Goal: Task Accomplishment & Management: Manage account settings

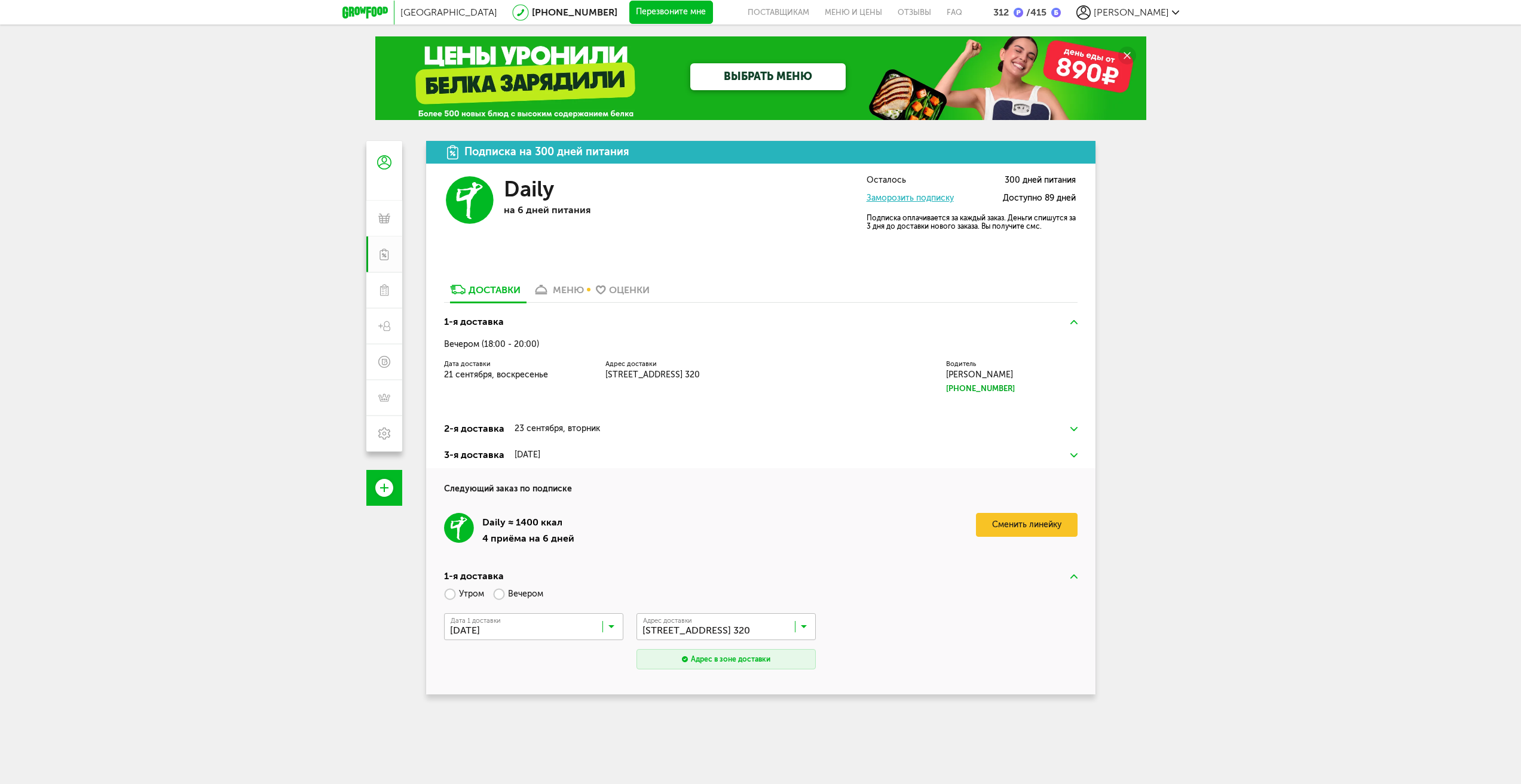
click at [1061, 12] on div "/ 415" at bounding box center [1042, 12] width 38 height 11
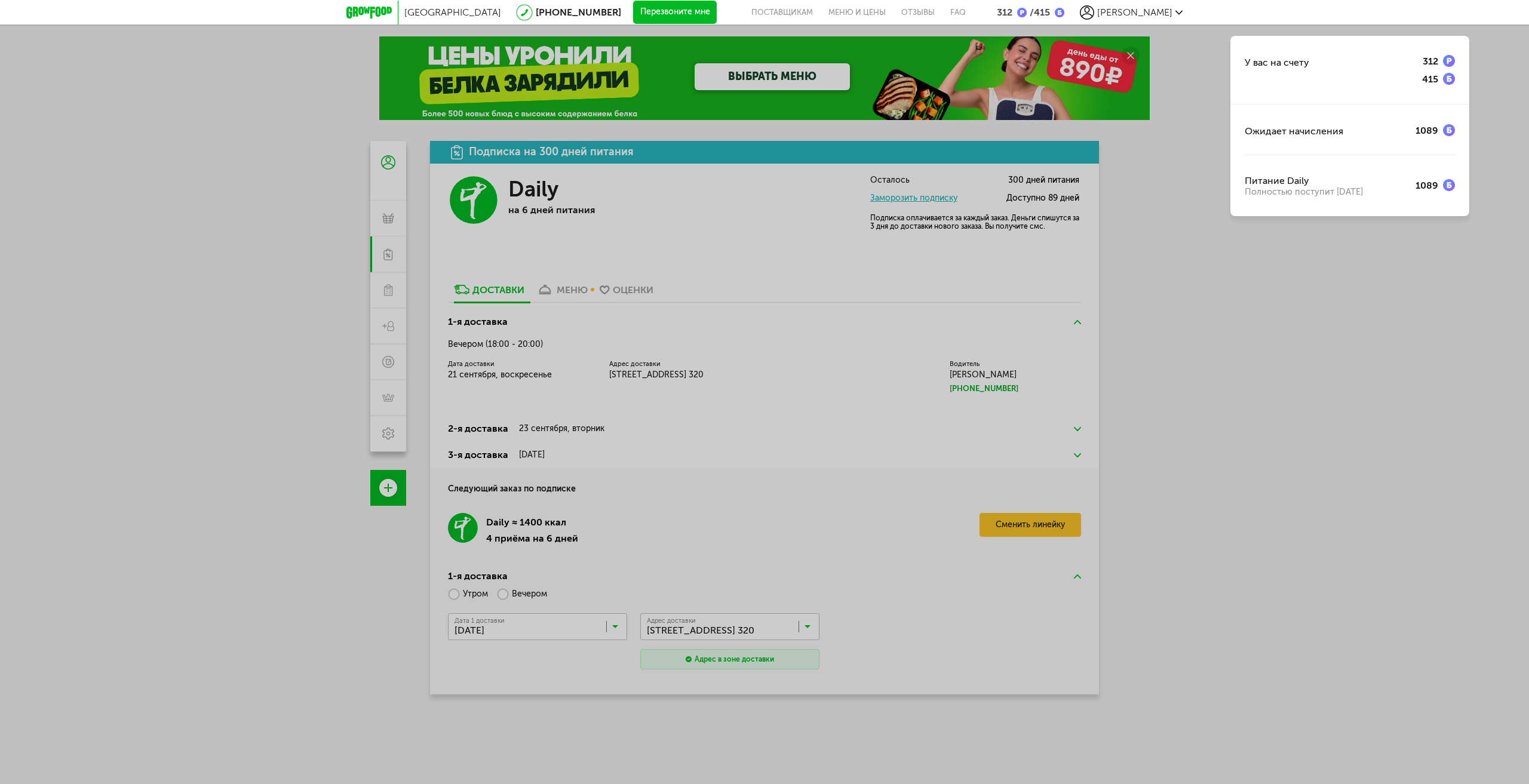
click at [1050, 12] on div "/ 415" at bounding box center [1039, 12] width 23 height 11
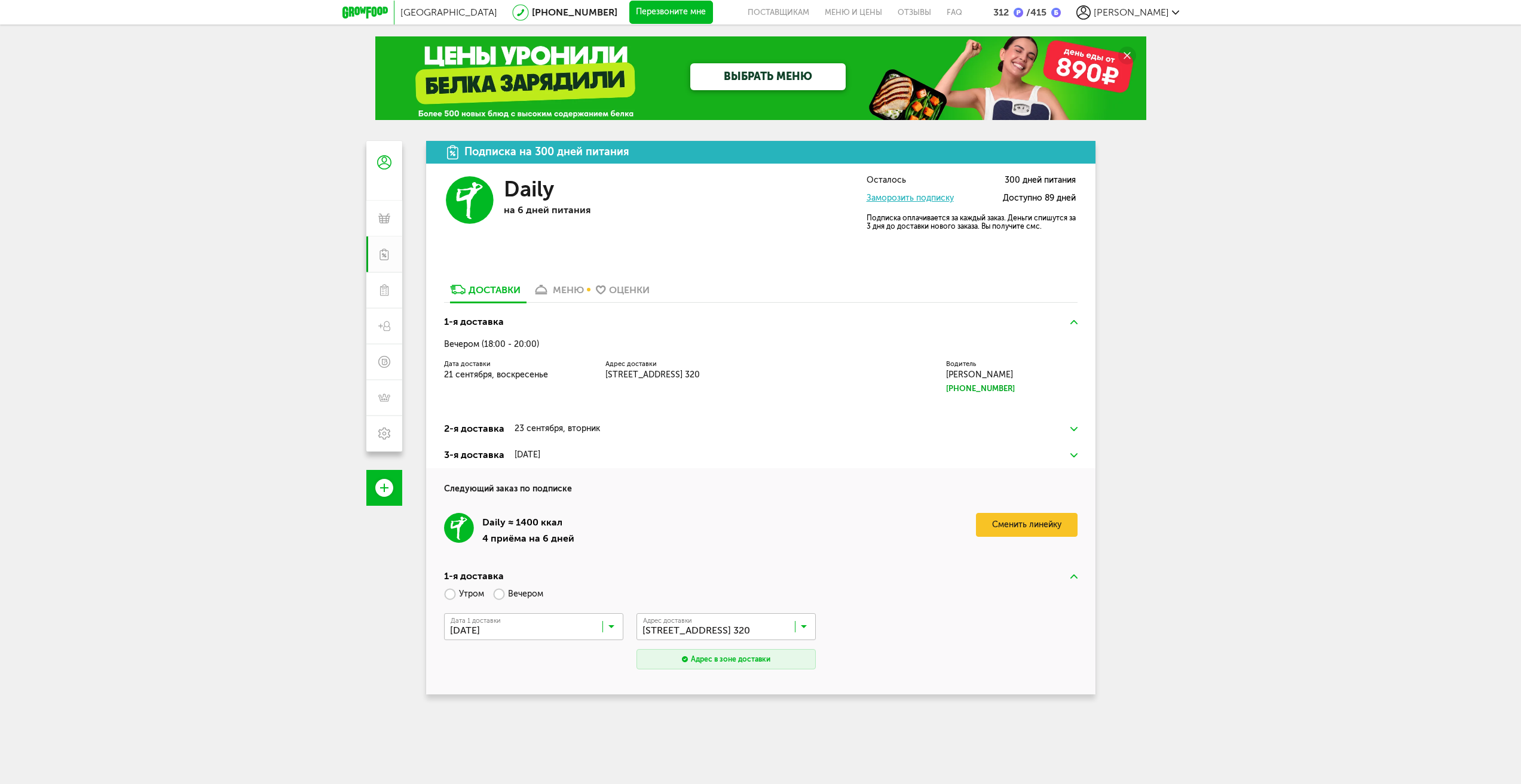
click at [919, 202] on link "Заморозить подписку" at bounding box center [910, 198] width 87 height 10
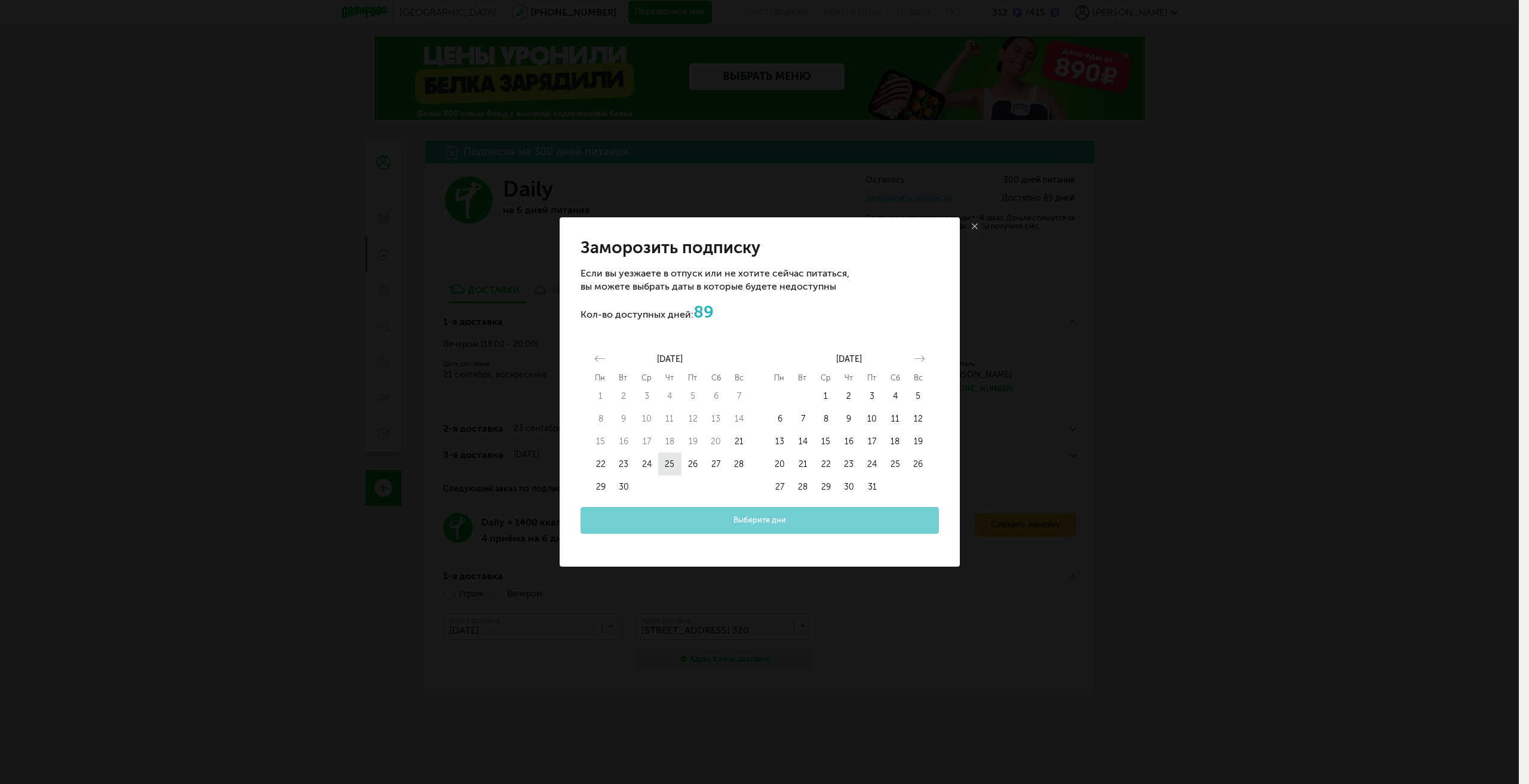
click at [669, 465] on button "25" at bounding box center [670, 464] width 23 height 23
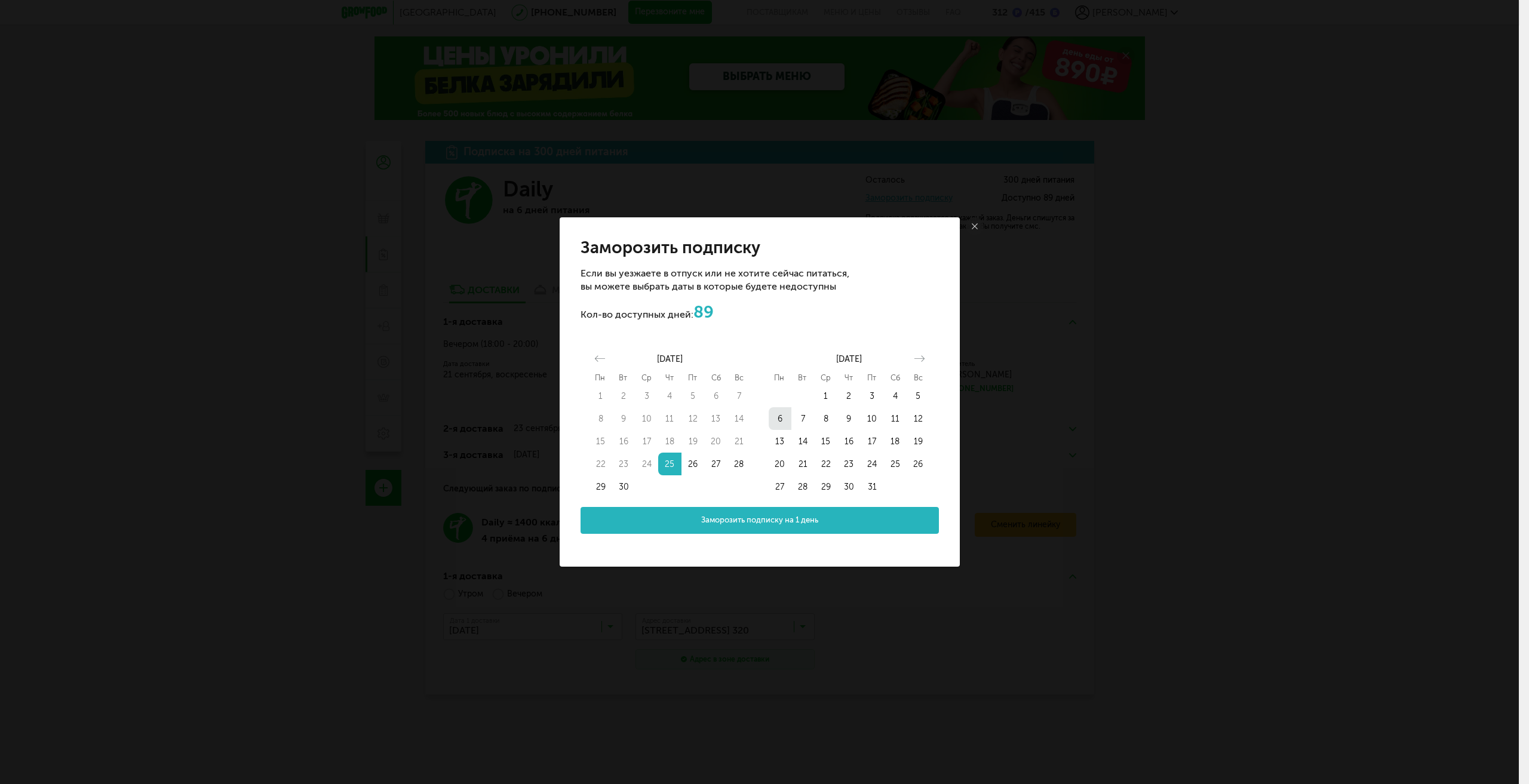
click at [775, 424] on button "6" at bounding box center [780, 418] width 23 height 23
click at [980, 231] on link at bounding box center [974, 226] width 18 height 18
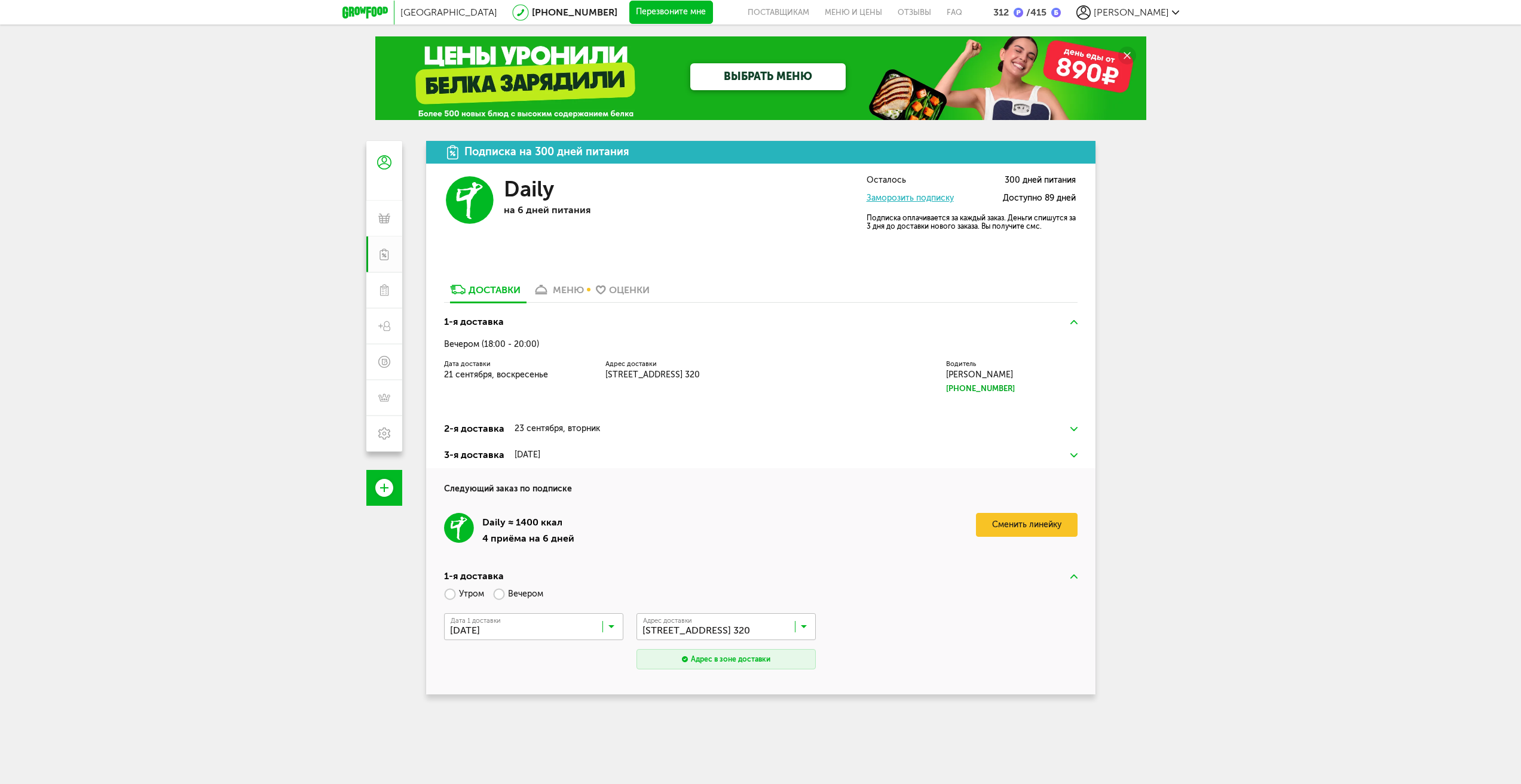
click at [939, 202] on link "Заморозить подписку" at bounding box center [910, 198] width 87 height 10
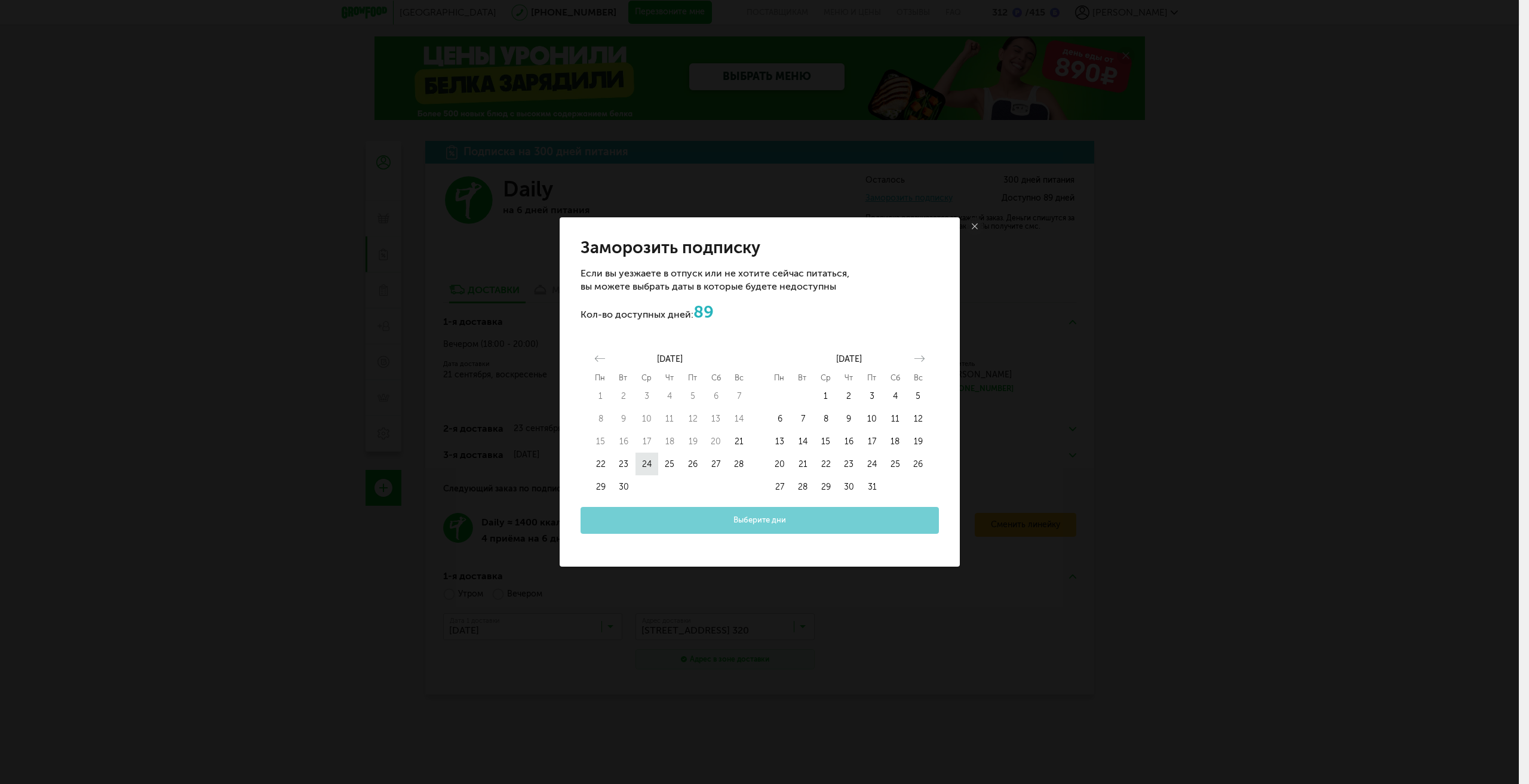
click at [651, 467] on button "24" at bounding box center [647, 464] width 23 height 23
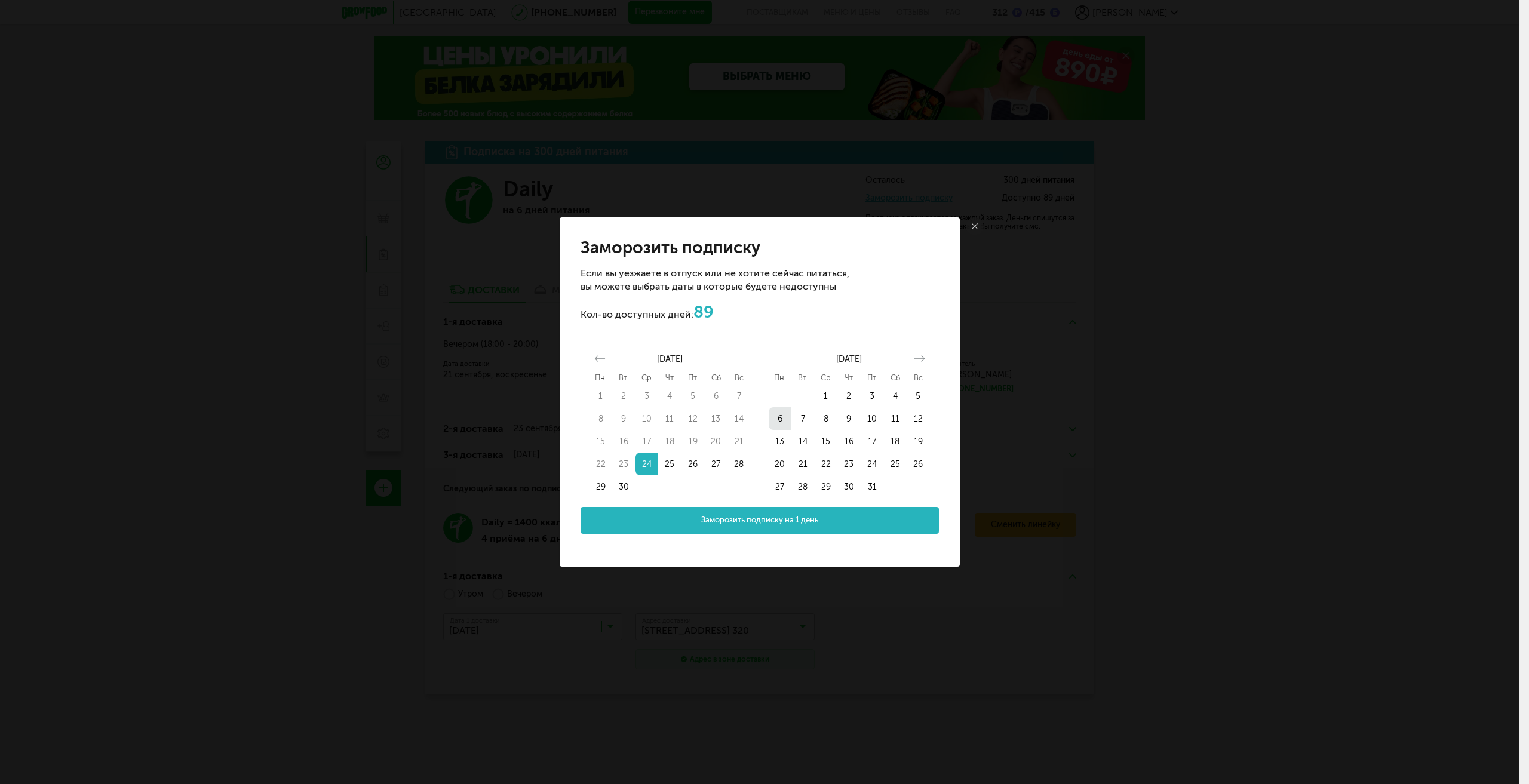
click at [781, 421] on button "6" at bounding box center [780, 418] width 23 height 23
click at [803, 523] on span "Заморозить подписку на 13 дней" at bounding box center [759, 520] width 122 height 11
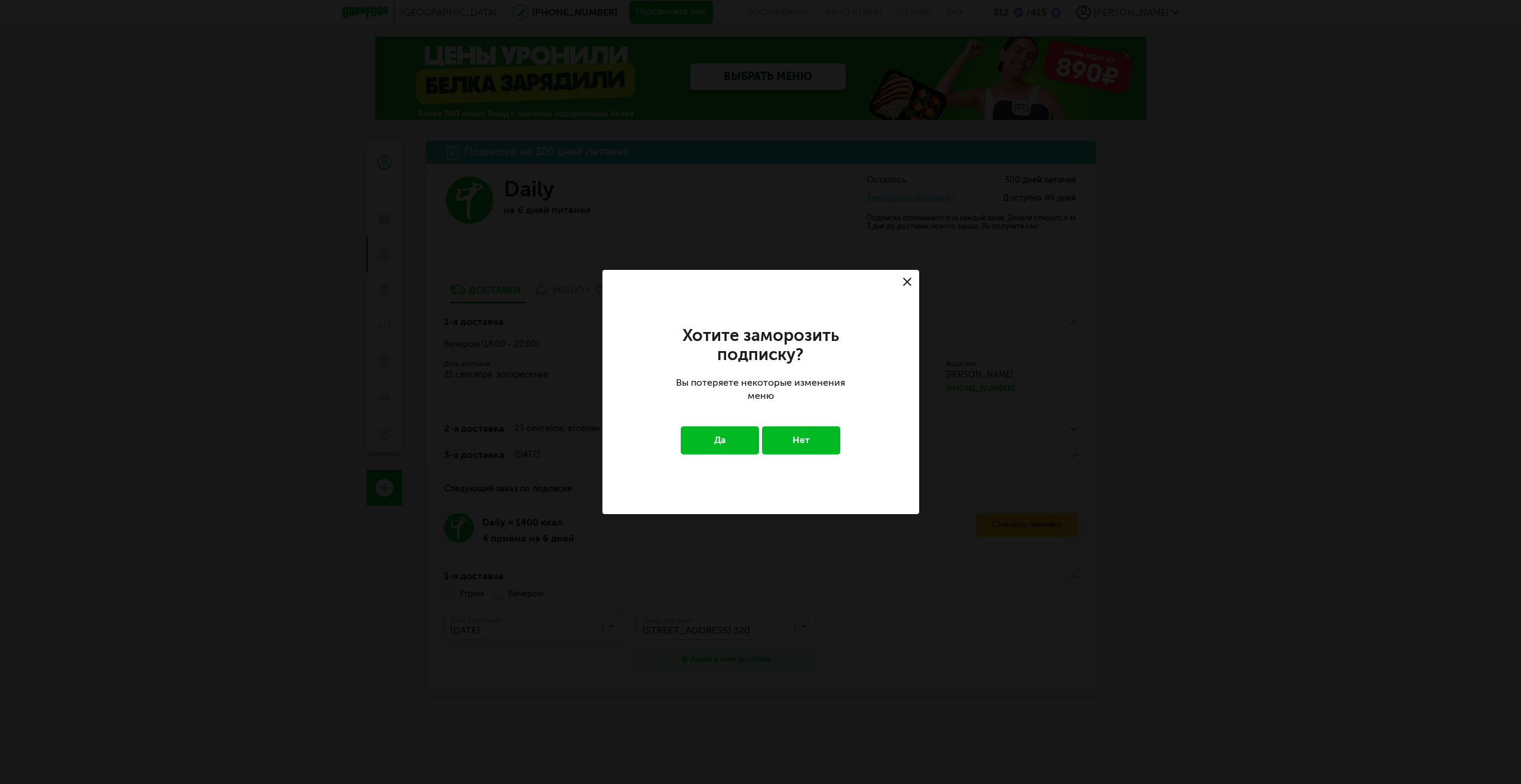
click at [733, 448] on button "Да" at bounding box center [719, 440] width 78 height 28
